Goal: Check status: Check status

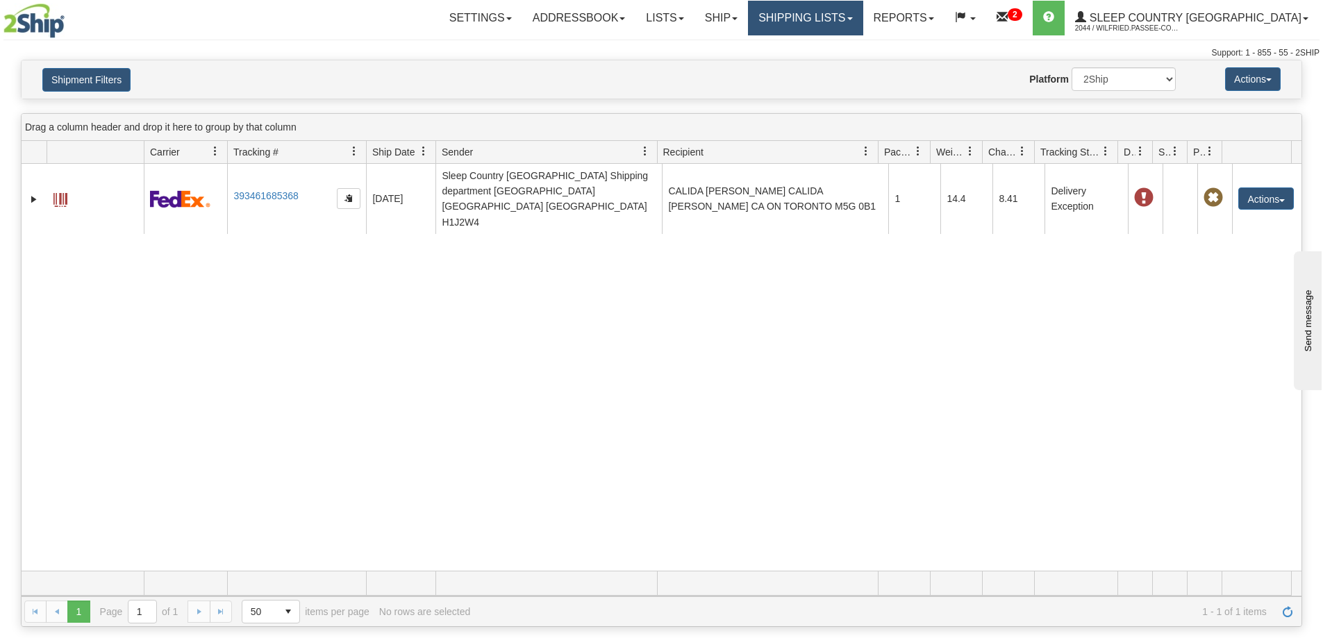
click at [853, 10] on link "Shipping lists" at bounding box center [805, 18] width 115 height 35
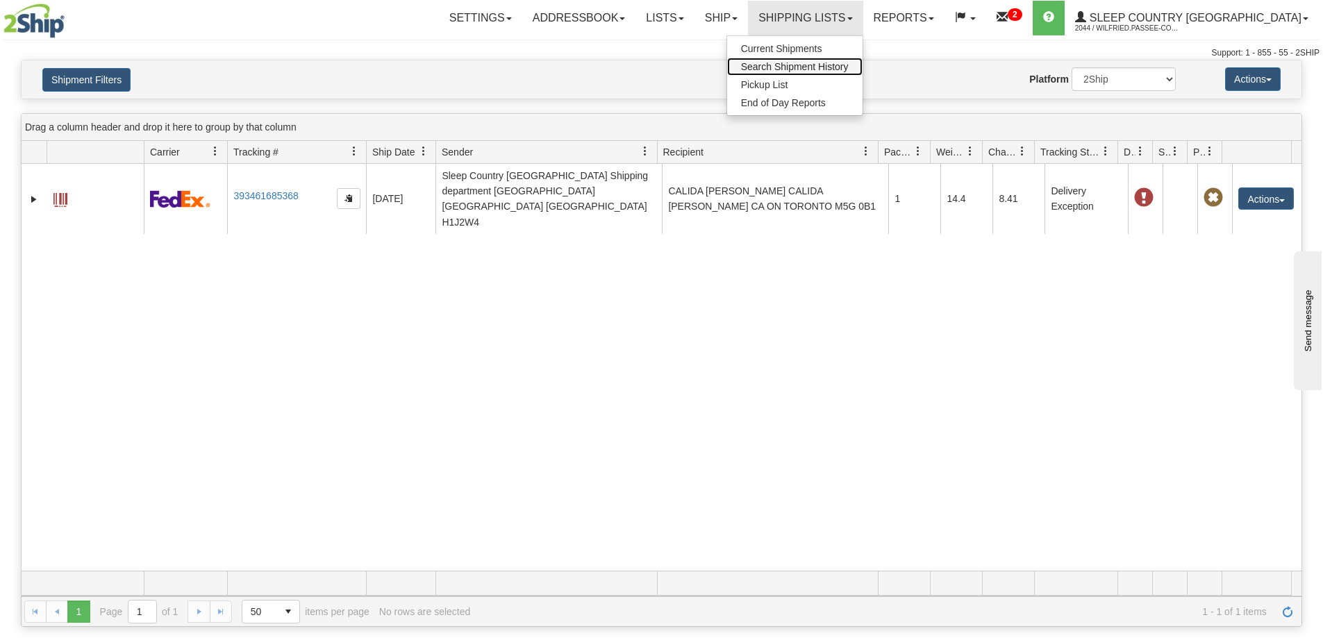
click at [848, 67] on span "Search Shipment History" at bounding box center [795, 66] width 108 height 11
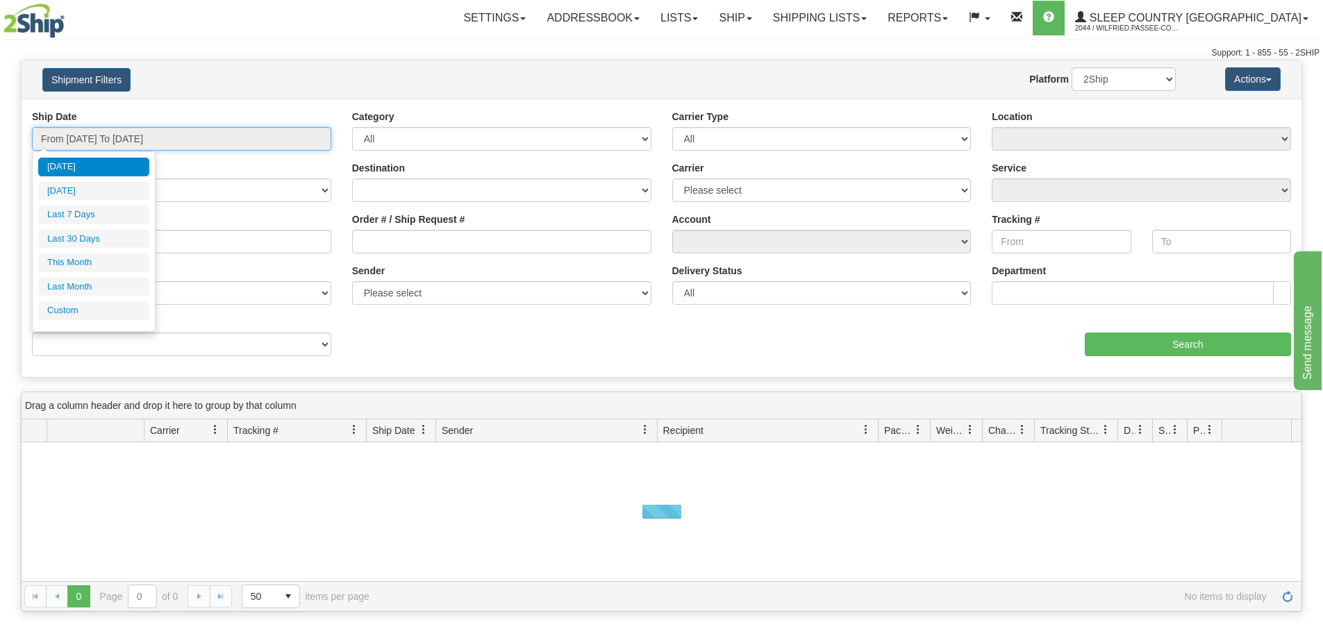
click at [178, 135] on input "From [DATE] To [DATE]" at bounding box center [181, 139] width 299 height 24
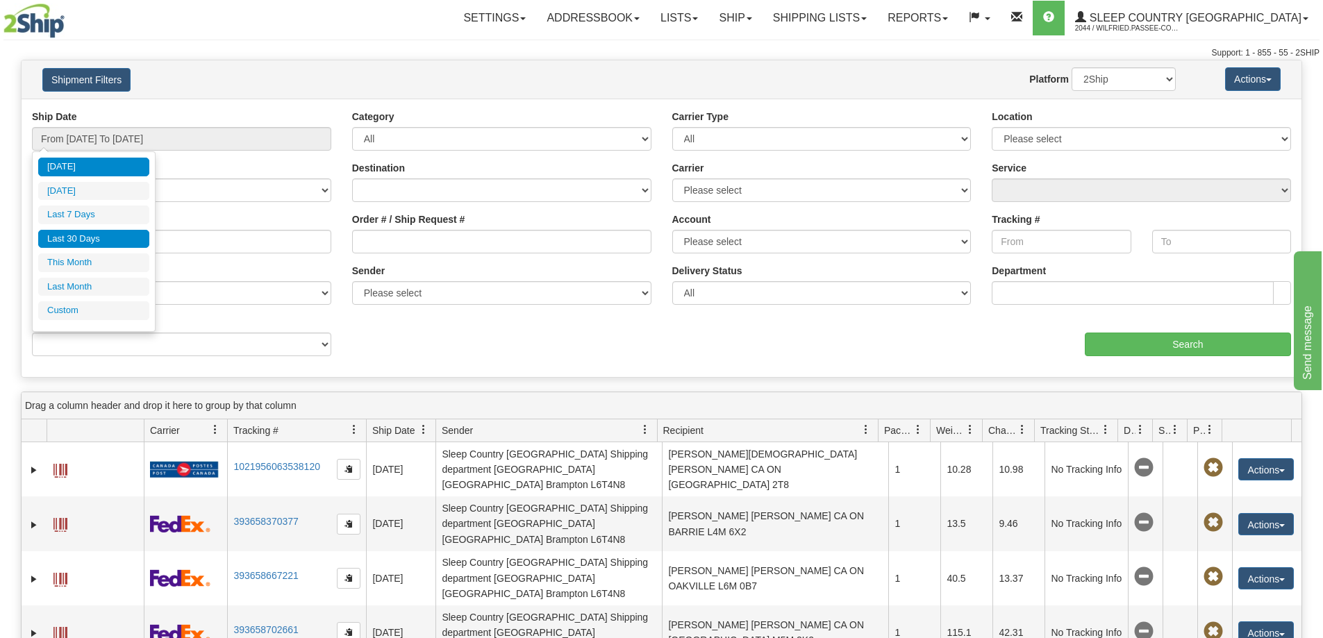
click at [124, 240] on li "Last 30 Days" at bounding box center [93, 239] width 111 height 19
type input "From [DATE] To [DATE]"
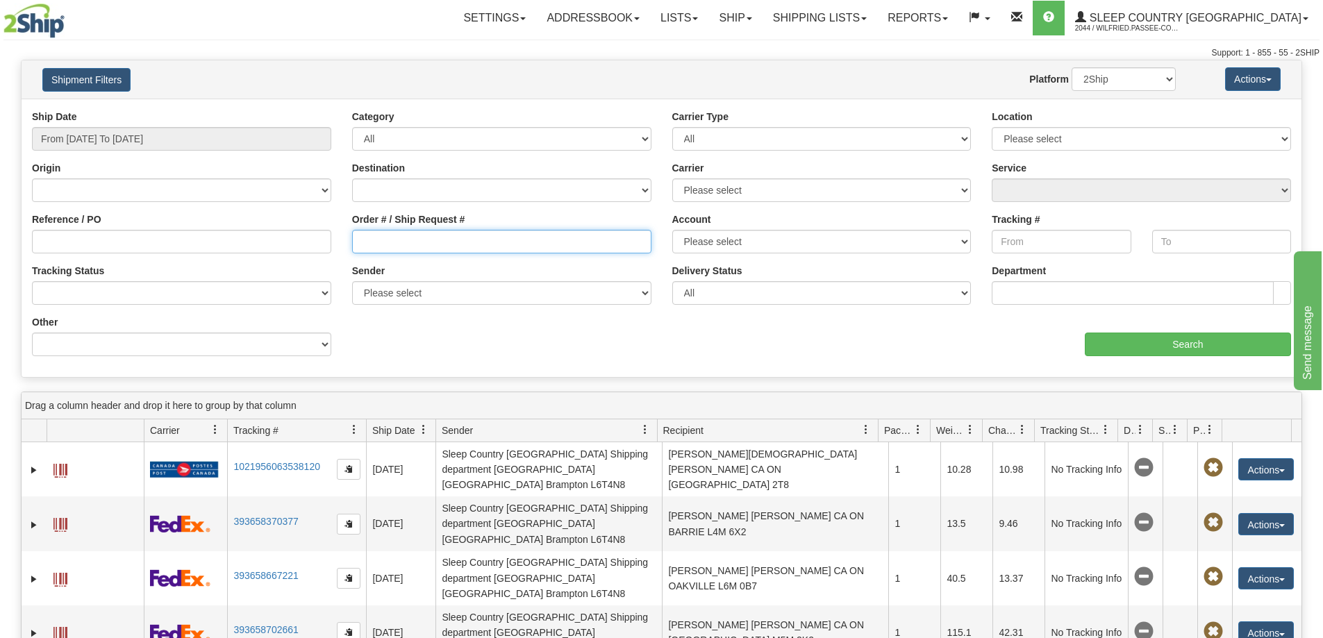
click at [411, 237] on input "Order # / Ship Request #" at bounding box center [501, 242] width 299 height 24
paste input "9002I124830"
type input "9002I124830"
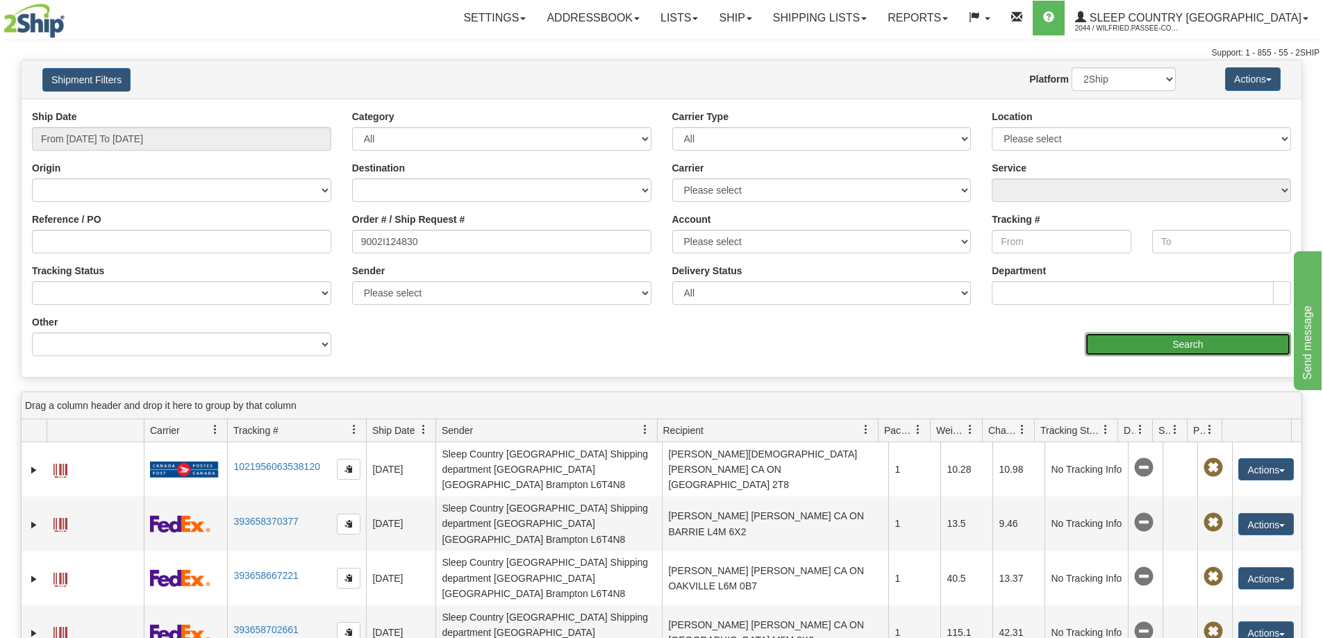
click at [1194, 345] on input "Search" at bounding box center [1188, 345] width 206 height 24
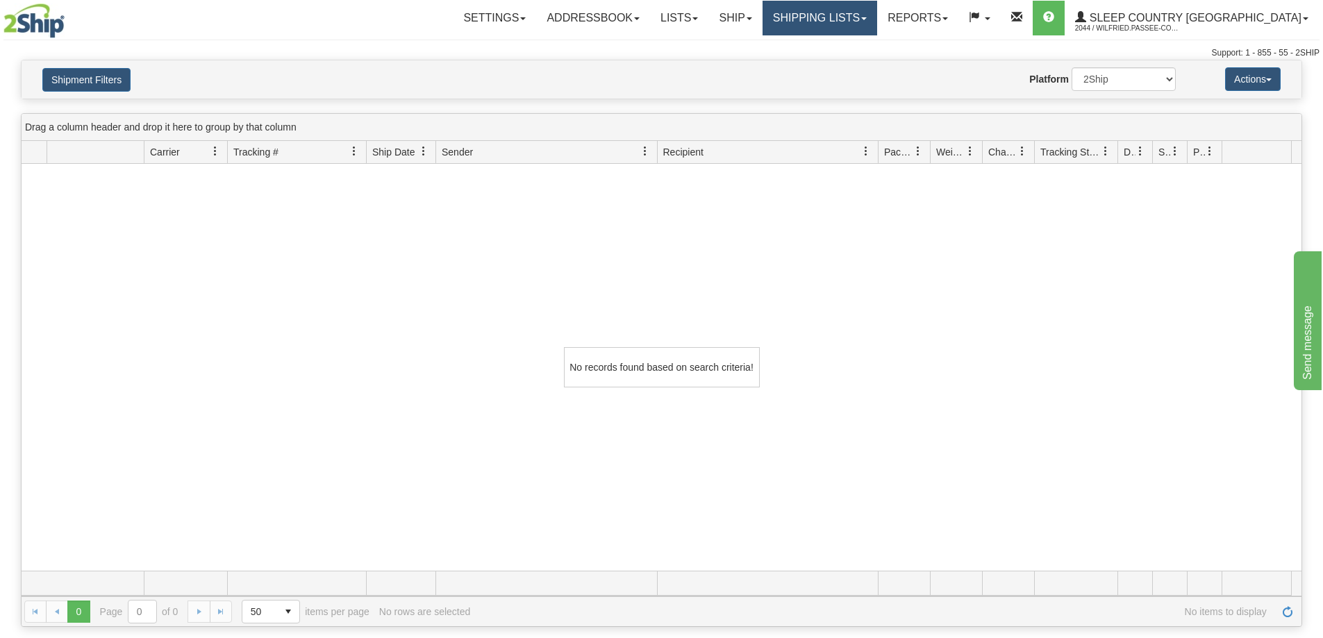
click at [839, 15] on link "Shipping lists" at bounding box center [819, 18] width 115 height 35
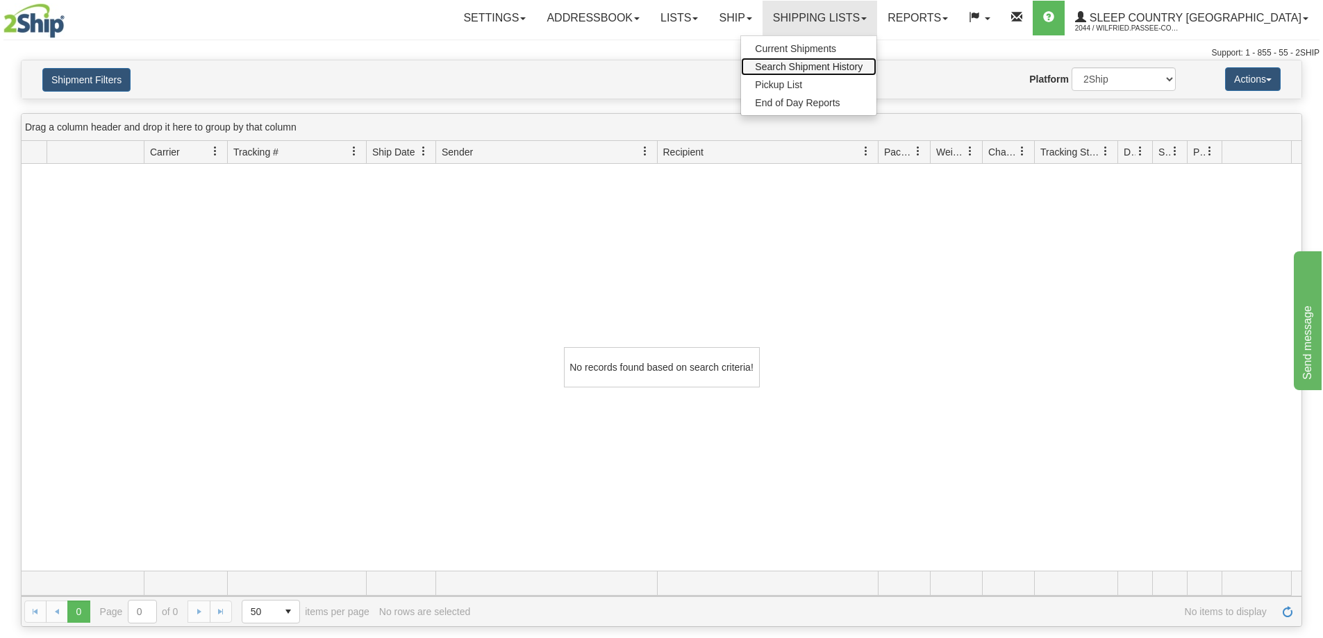
click at [853, 72] on span "Search Shipment History" at bounding box center [809, 66] width 108 height 11
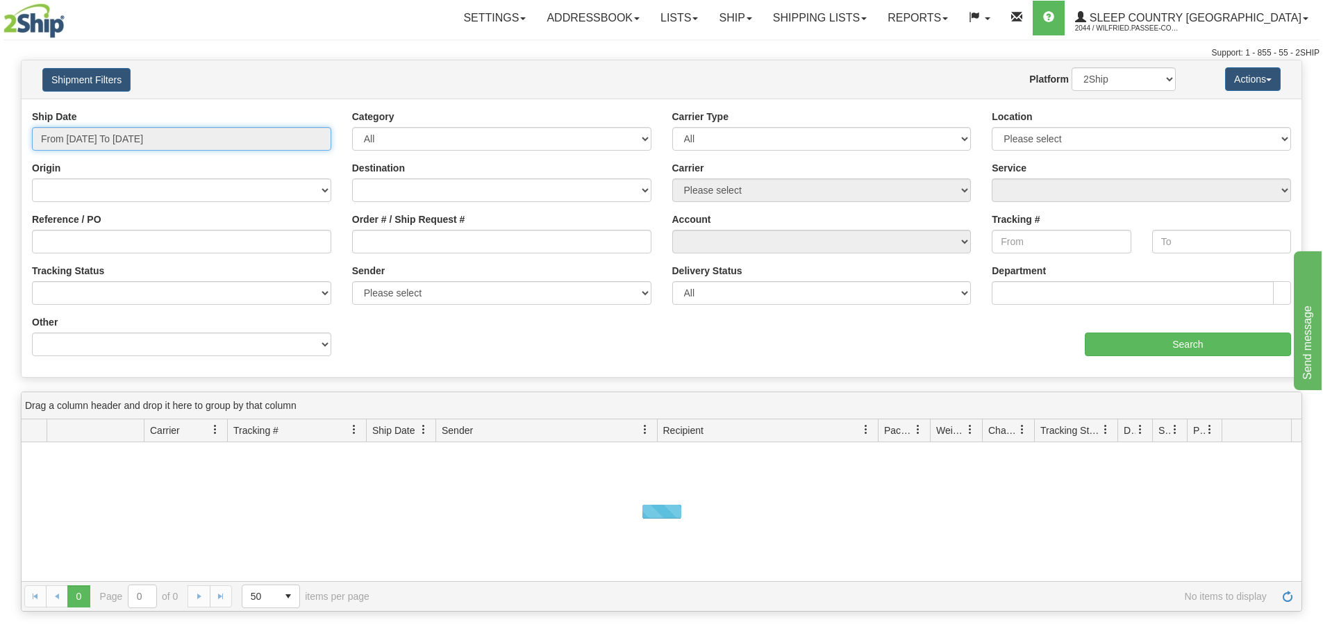
click at [136, 135] on input "From [DATE] To [DATE]" at bounding box center [181, 139] width 299 height 24
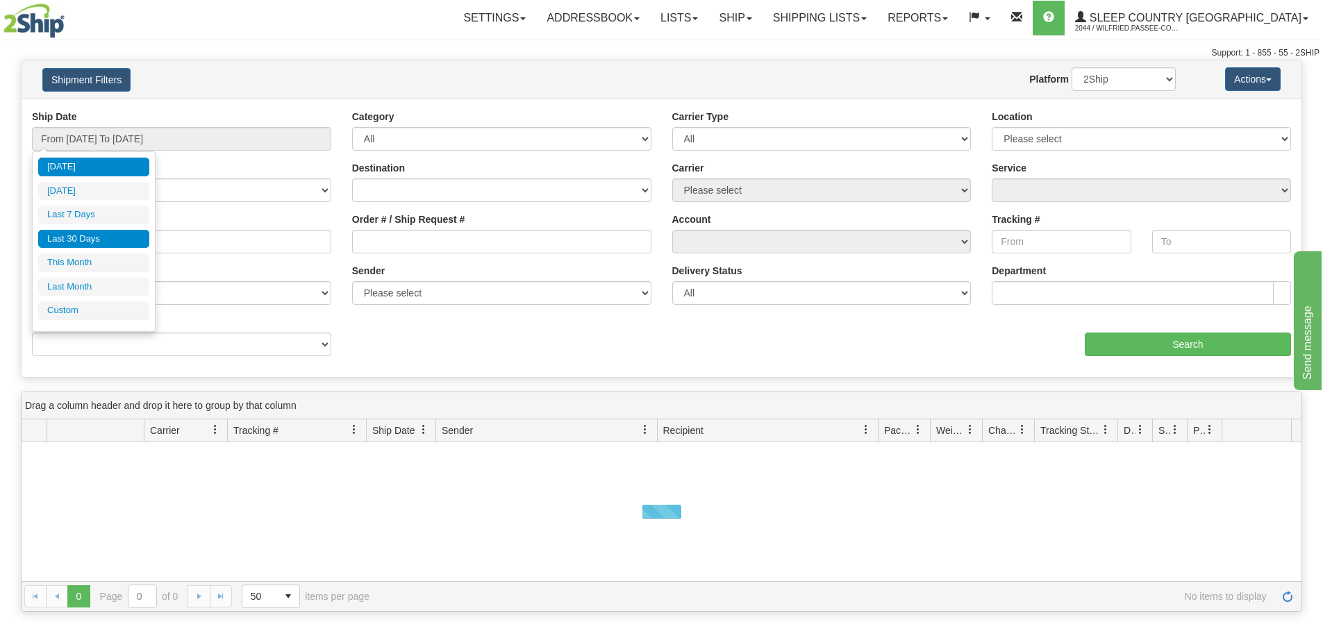
click at [99, 232] on li "Last 30 Days" at bounding box center [93, 239] width 111 height 19
type input "From [DATE] To [DATE]"
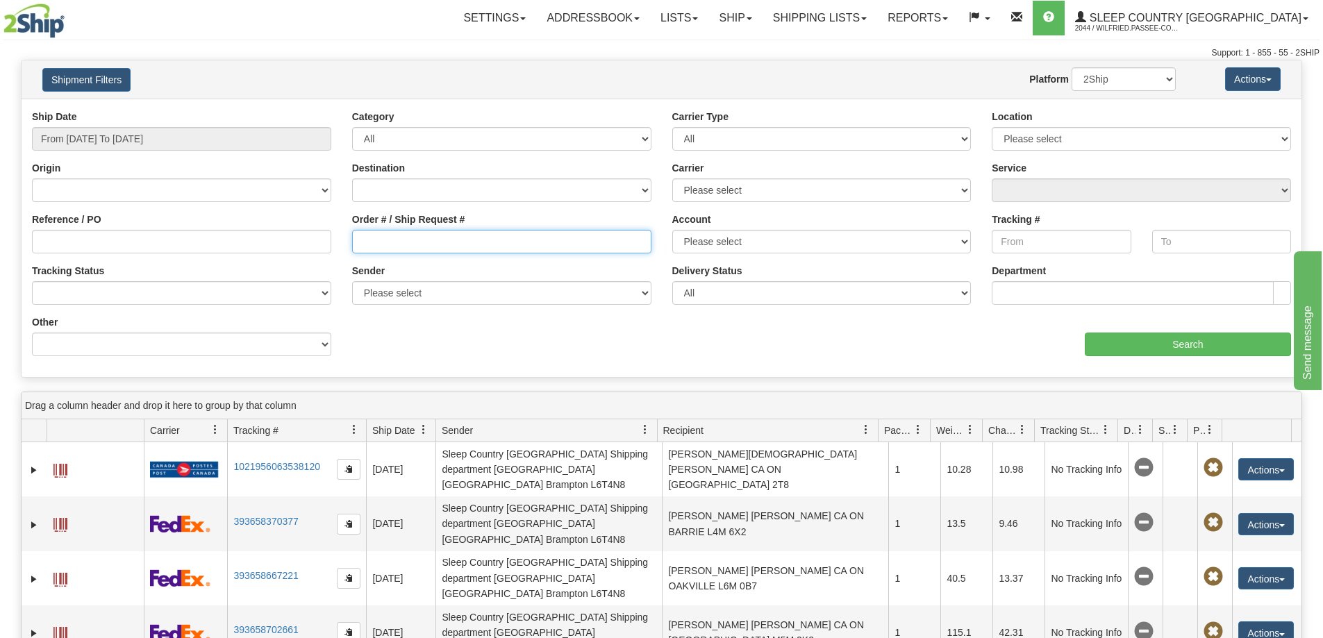
click at [432, 233] on input "Order # / Ship Request #" at bounding box center [501, 242] width 299 height 24
paste input "9000I114854"
type input "9000I114854"
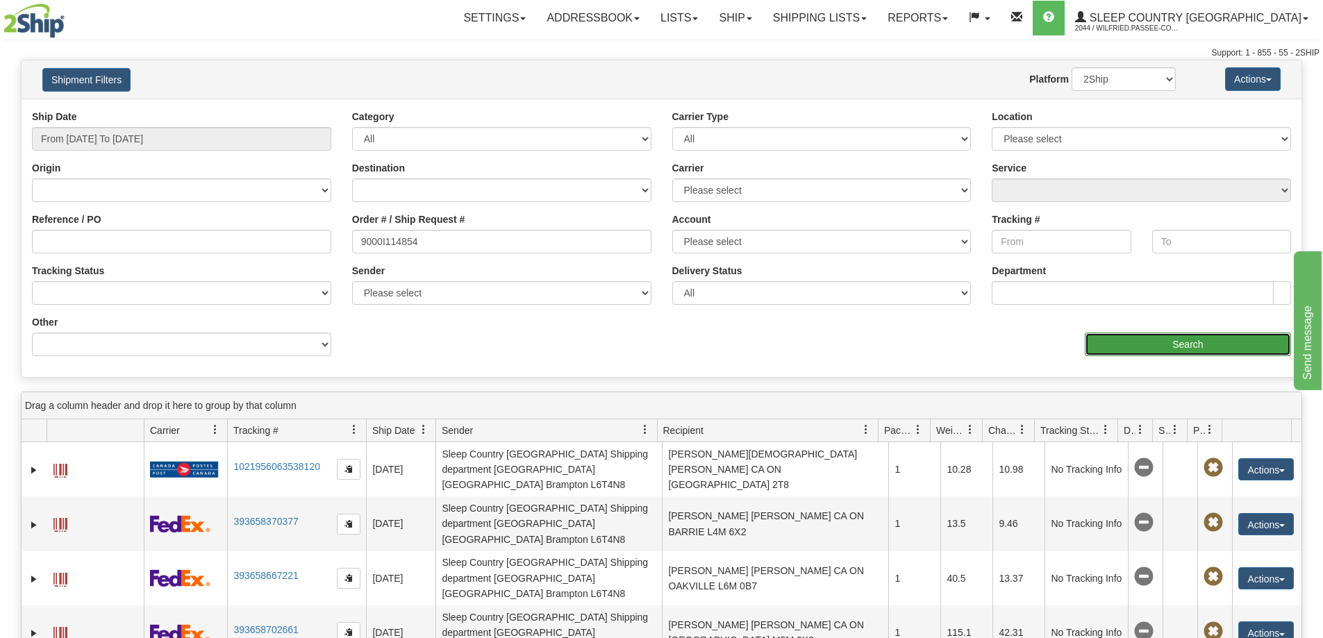
click at [1109, 340] on input "Search" at bounding box center [1188, 345] width 206 height 24
